Goal: Transaction & Acquisition: Purchase product/service

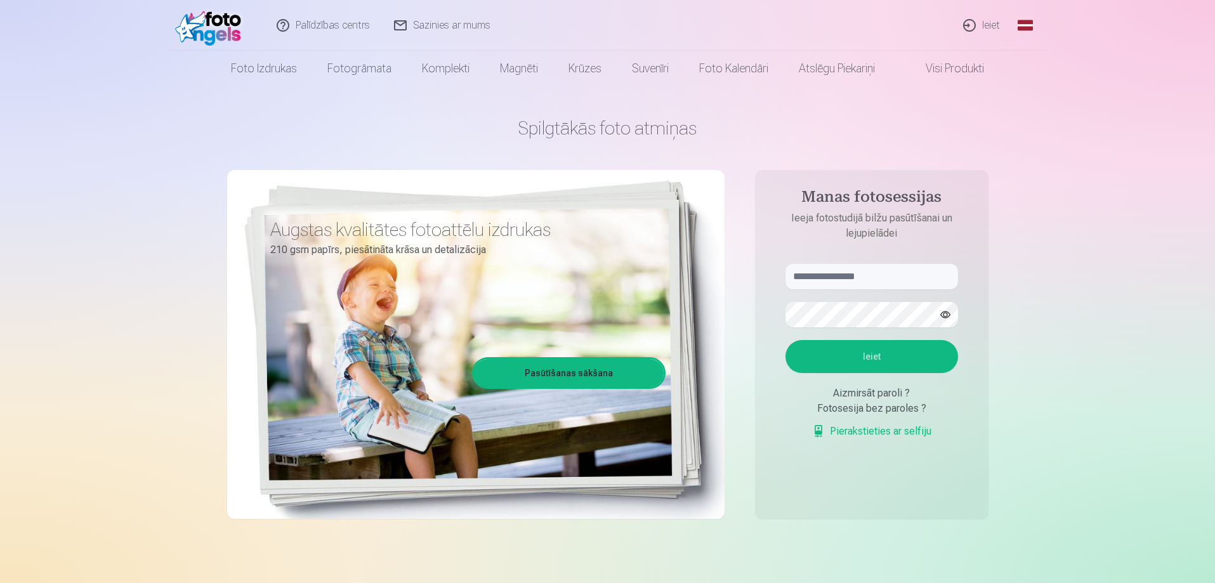
click at [873, 393] on div "Aizmirsāt paroli ?" at bounding box center [872, 393] width 173 height 15
click at [1027, 25] on link "Global" at bounding box center [1025, 25] width 25 height 51
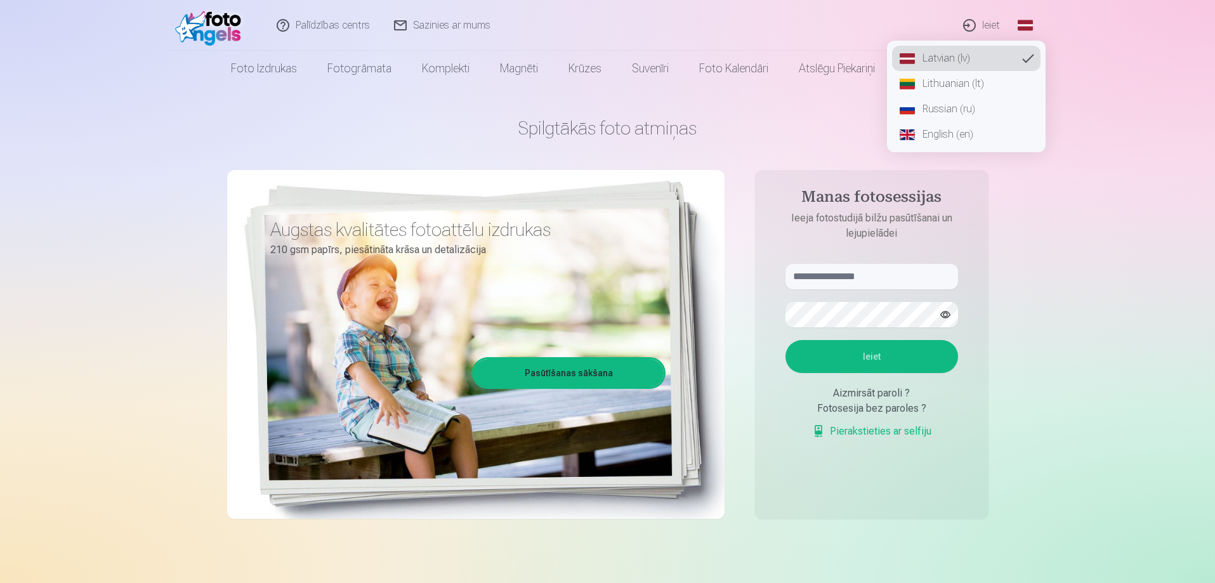
click at [940, 107] on link "Russian (ru)" at bounding box center [966, 108] width 148 height 25
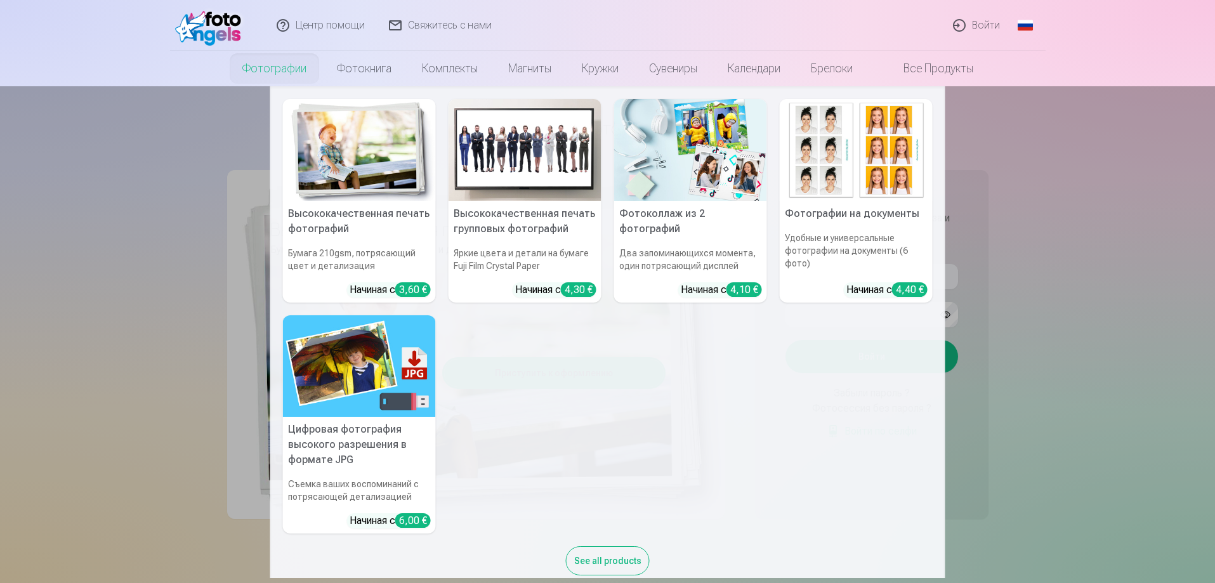
click at [289, 64] on link "Фотографии" at bounding box center [274, 69] width 95 height 36
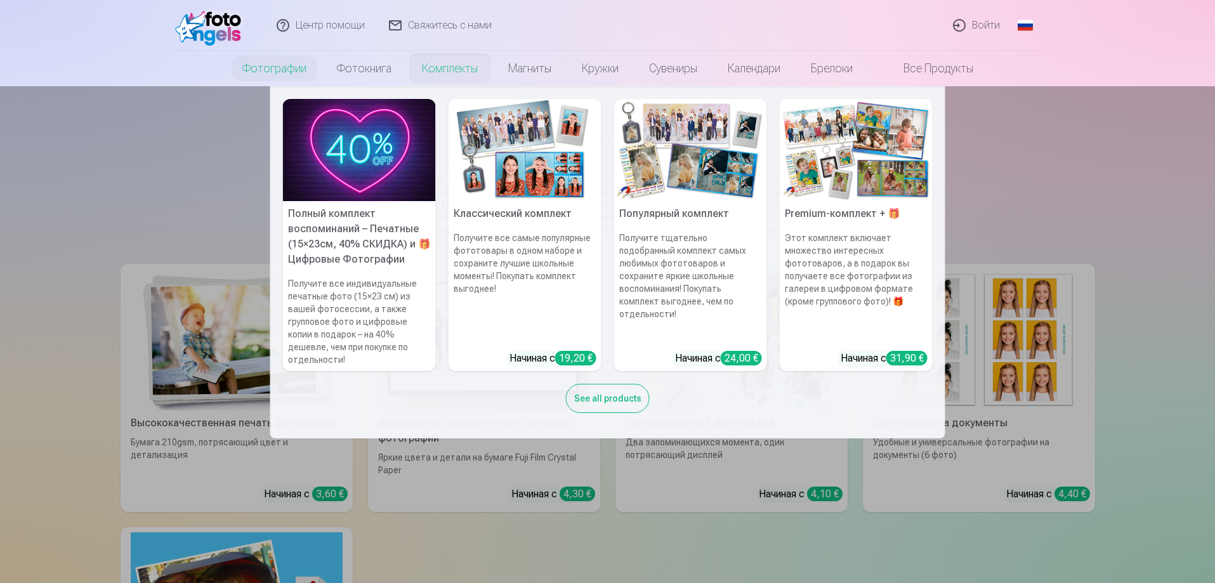
click at [421, 69] on link "Комплекты" at bounding box center [450, 69] width 86 height 36
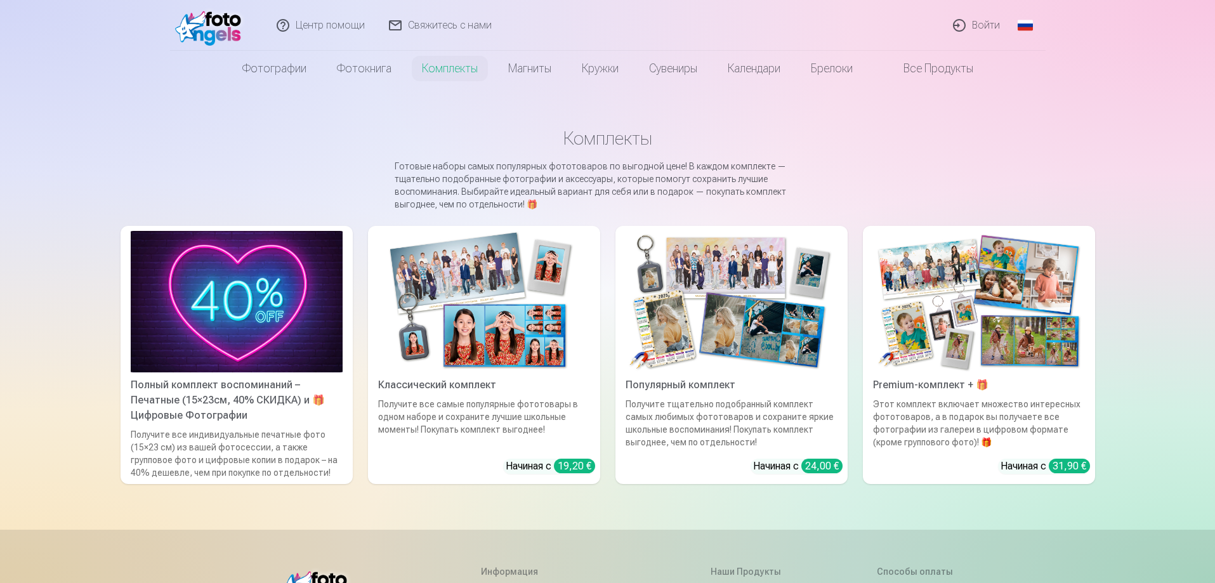
click at [499, 317] on img at bounding box center [484, 302] width 212 height 142
